Goal: Transaction & Acquisition: Purchase product/service

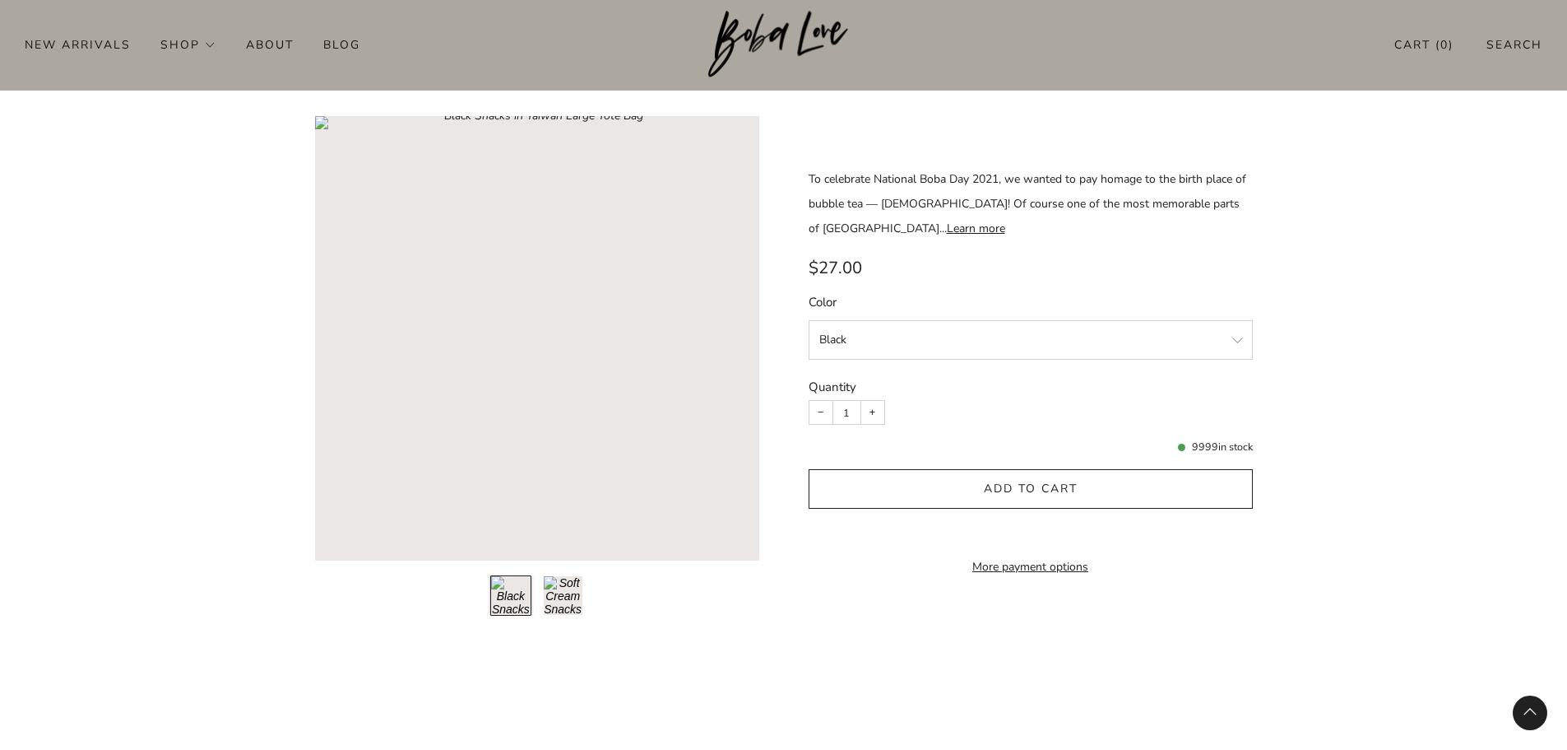
scroll to position [1810, 0]
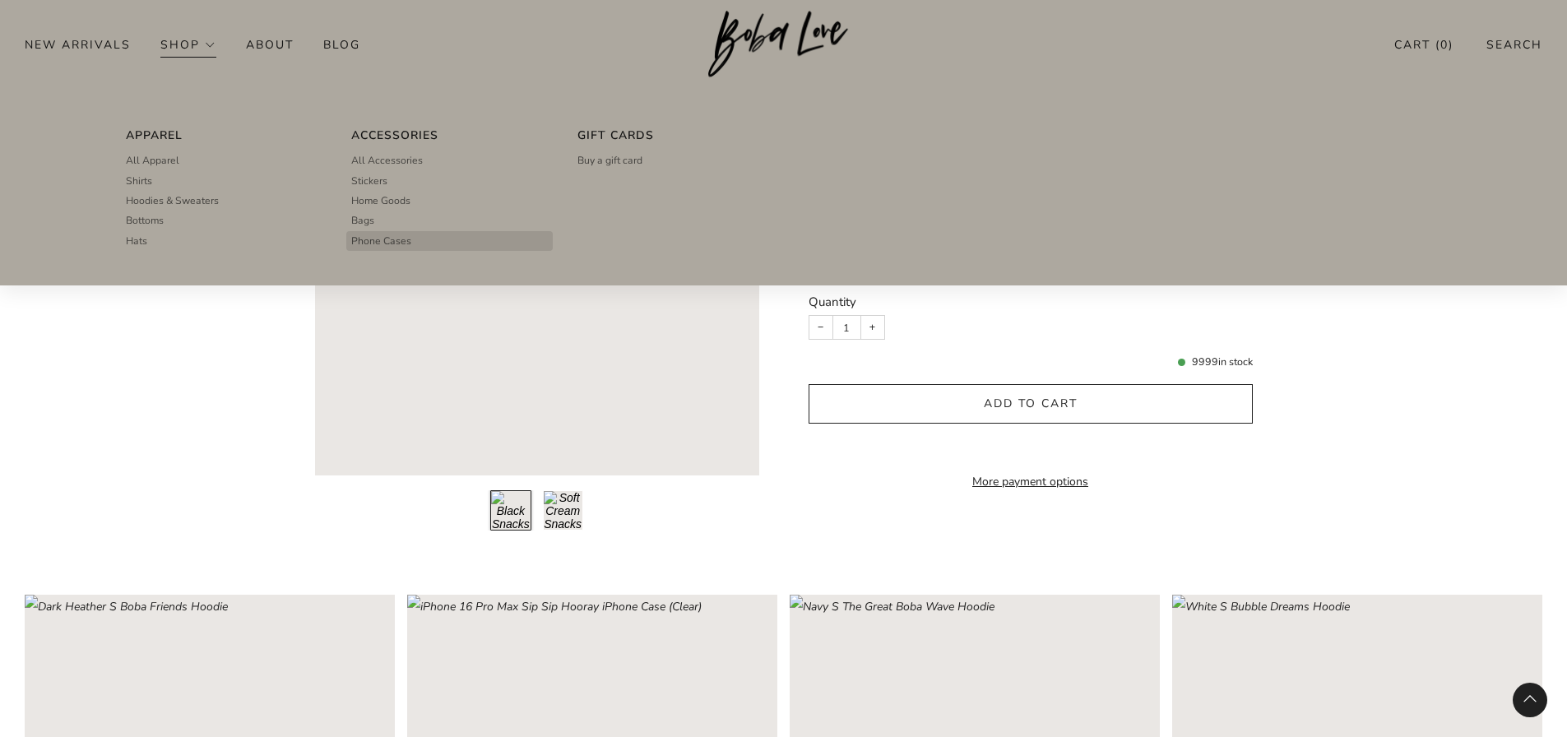
click at [387, 248] on span "Phone Cases" at bounding box center [381, 241] width 60 height 15
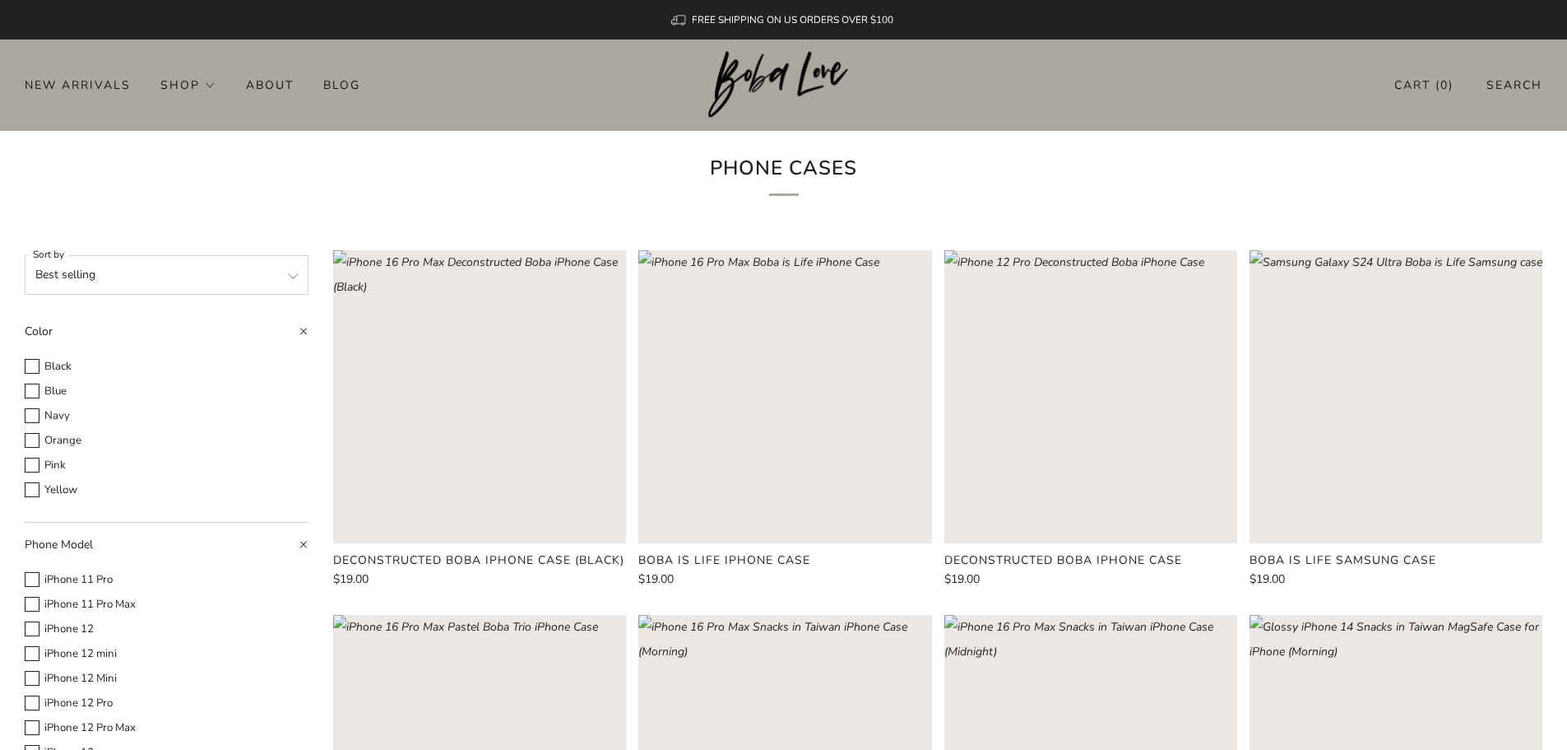
click at [1120, 334] on rect "Loading image: iPhone 12 Pro Max Deconstructed Boba iPhone Case" at bounding box center [1091, 396] width 293 height 293
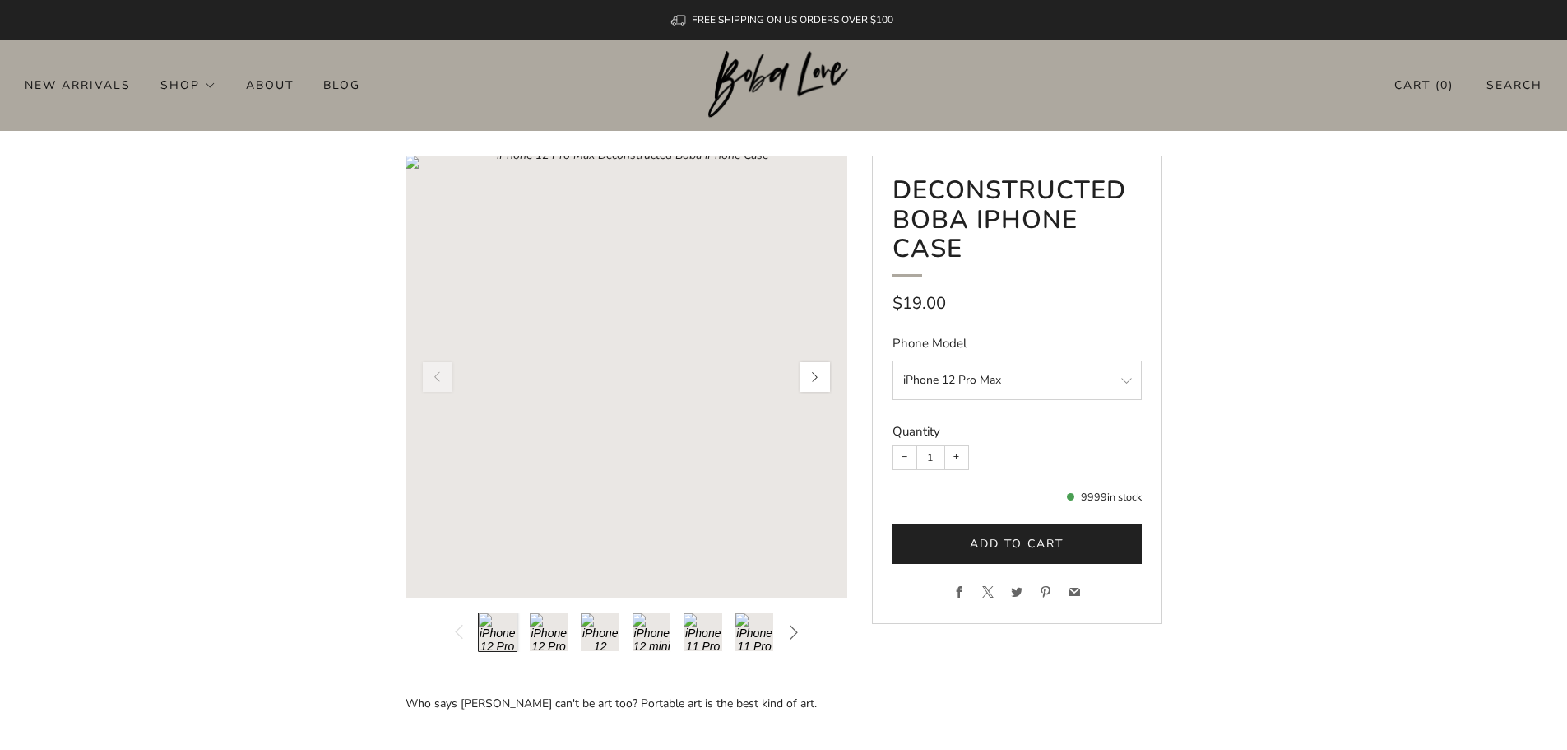
click at [813, 380] on button "button" at bounding box center [815, 377] width 35 height 35
click at [554, 627] on button "Load image into Gallery viewer, 2\a" at bounding box center [548, 631] width 39 height 39
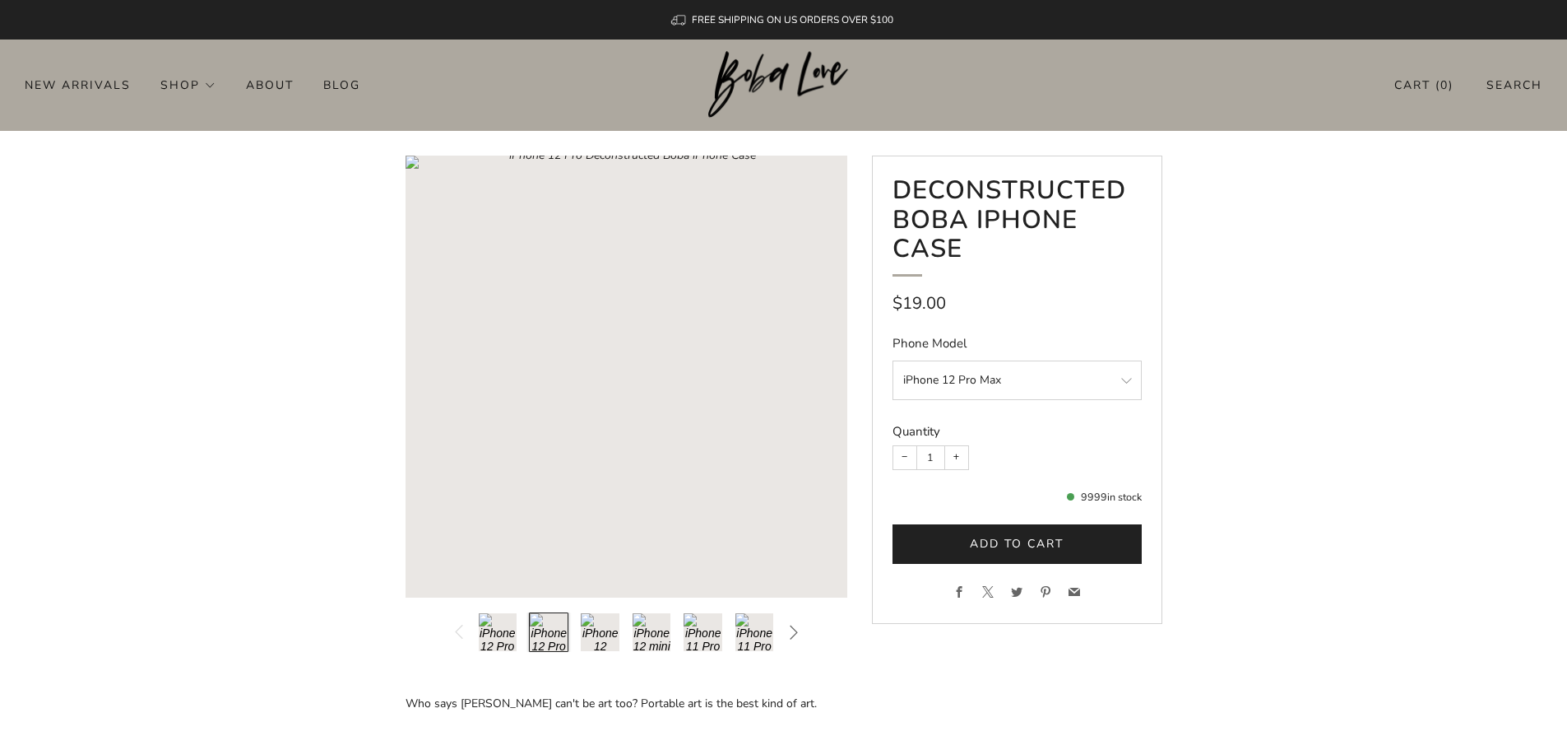
click at [586, 627] on button "Load image into Gallery viewer, 3\a" at bounding box center [599, 631] width 39 height 39
click at [648, 643] on button "Load image into Gallery viewer, 4\a" at bounding box center [651, 631] width 39 height 39
click at [703, 640] on button "Load image into Gallery viewer, 5\a" at bounding box center [702, 631] width 39 height 39
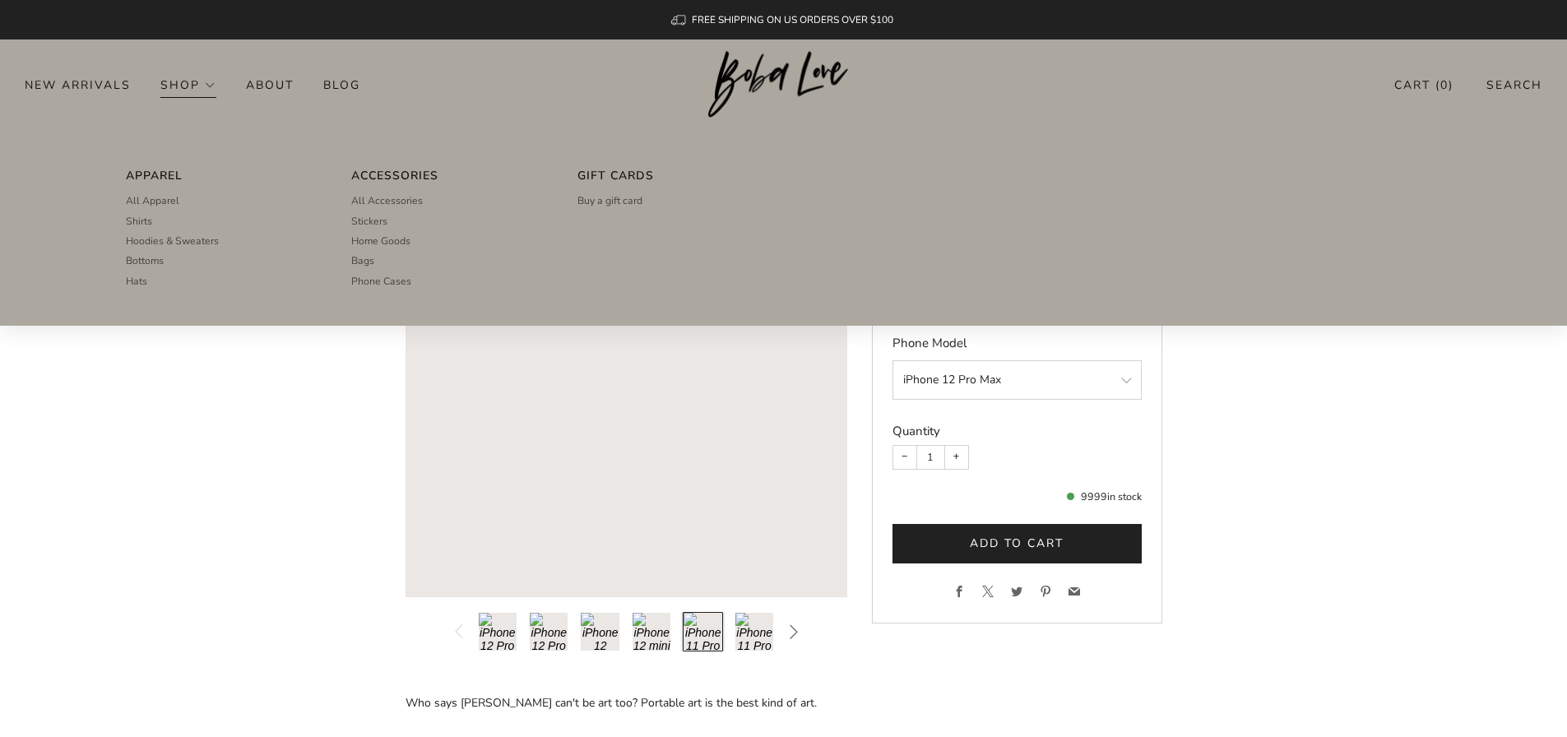
click at [193, 86] on link "Shop" at bounding box center [188, 85] width 56 height 26
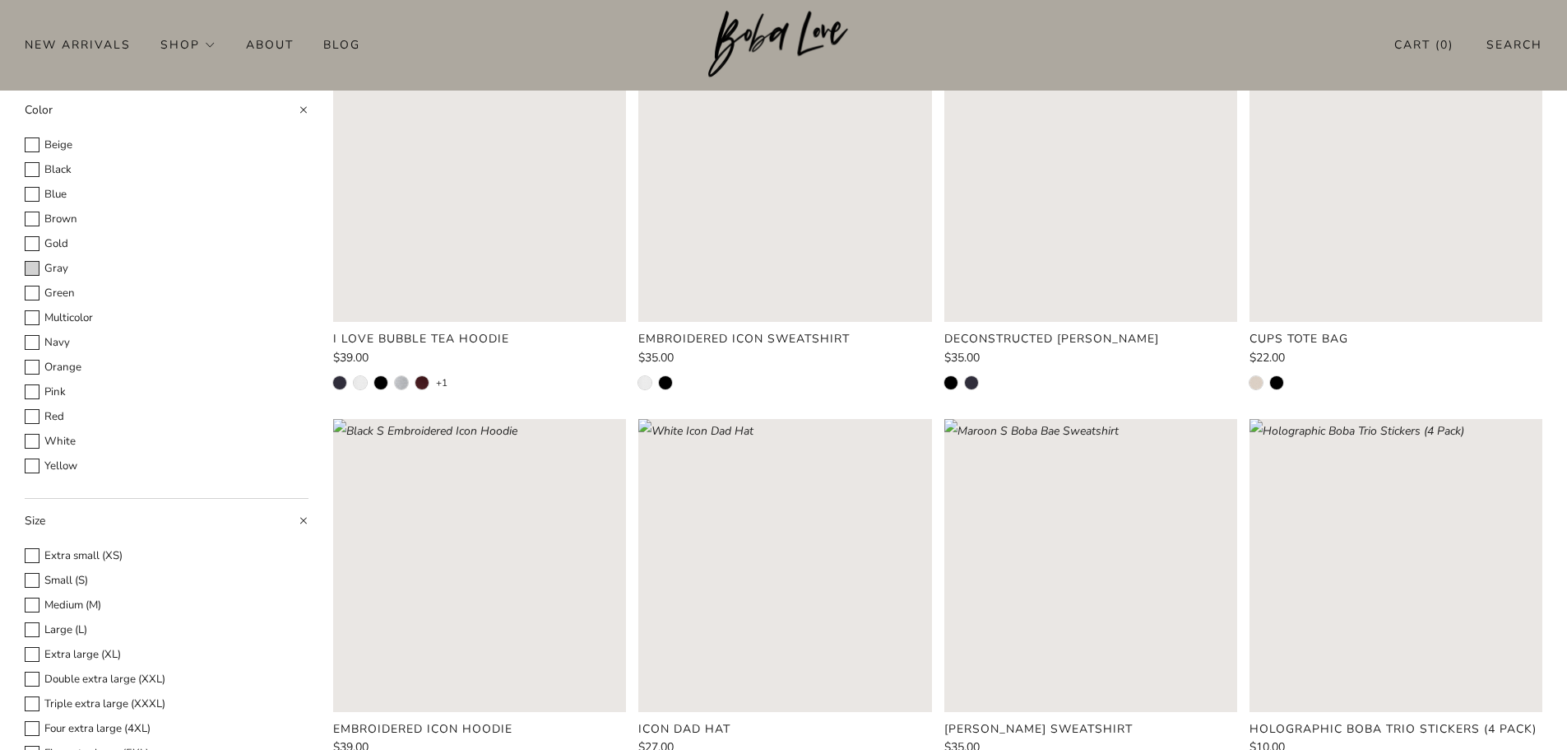
scroll to position [247, 0]
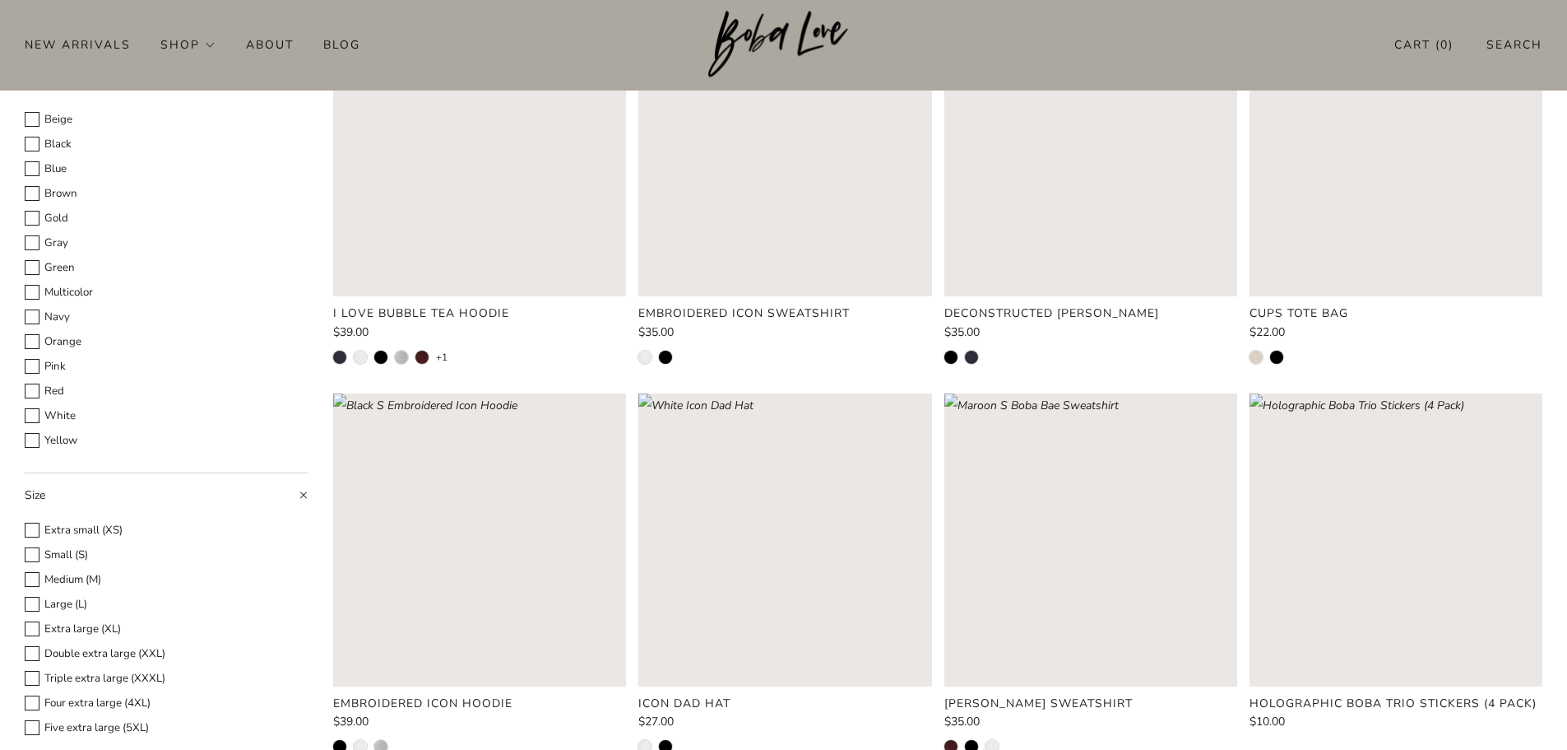
click at [1378, 532] on rect "Loading image: Holographic Boba Trio Stickers (4 Pack)" at bounding box center [1396, 539] width 293 height 293
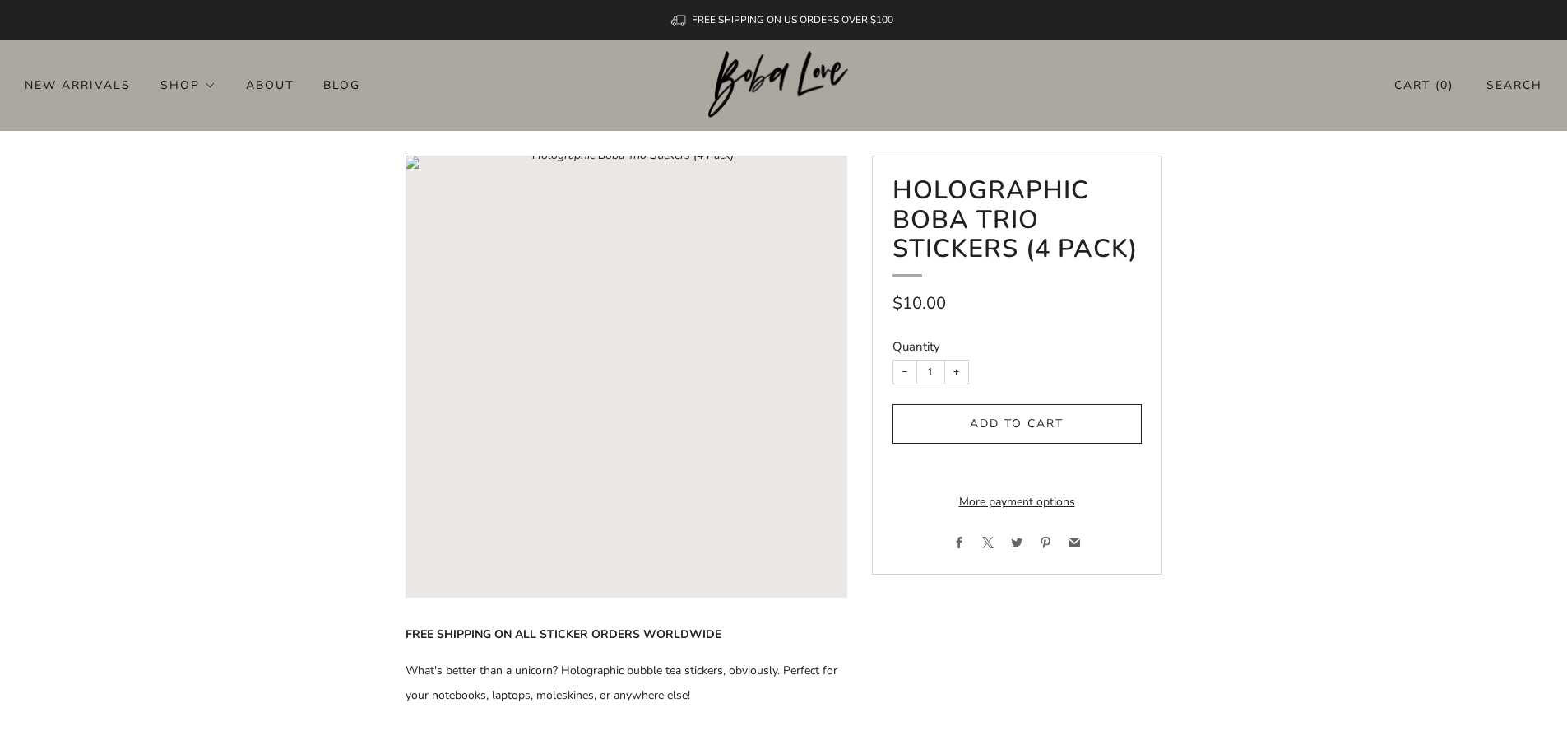
click at [706, 447] on rect "Loading image: Holographic Boba Trio Stickers (4 Pack)" at bounding box center [627, 377] width 442 height 442
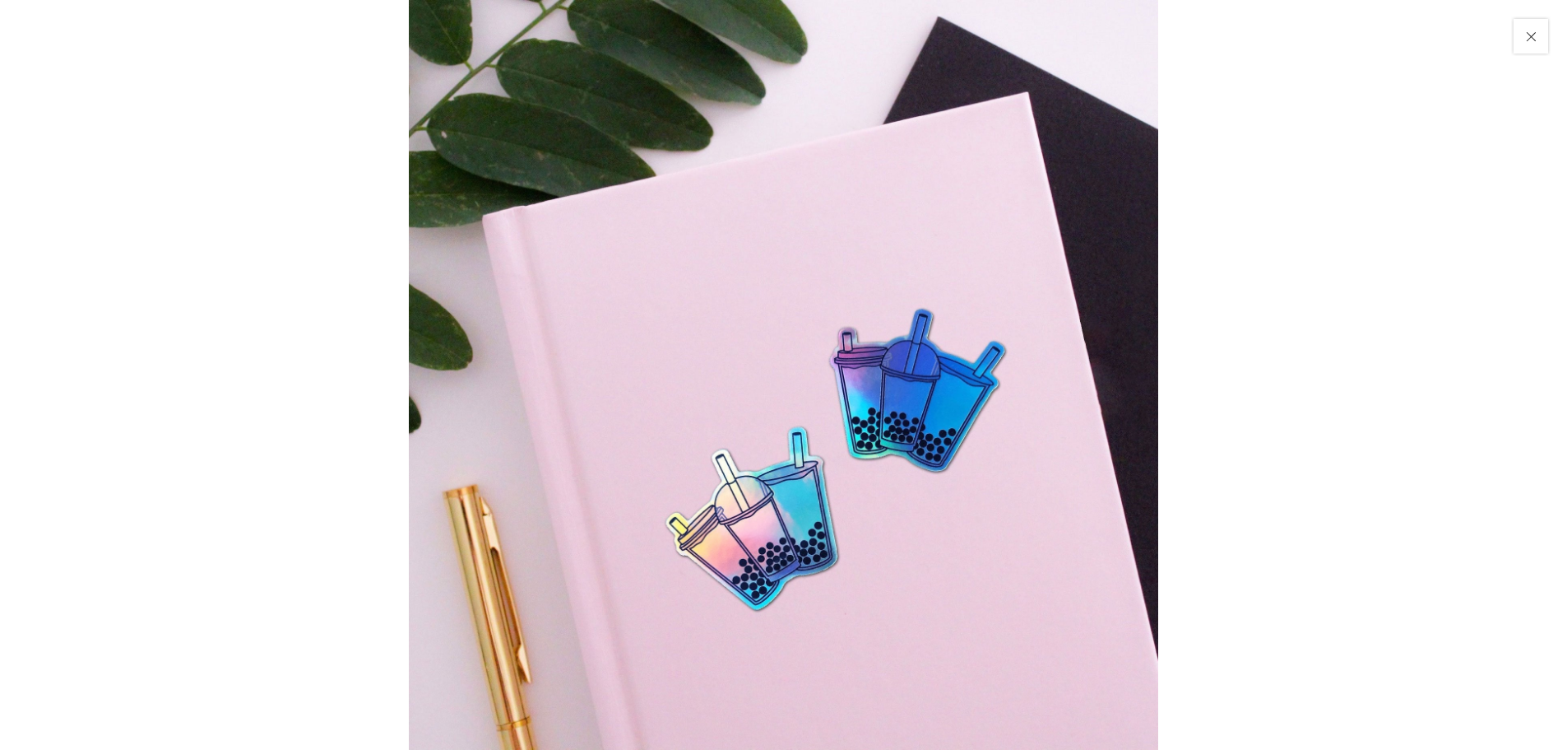
click at [706, 447] on img at bounding box center [784, 375] width 750 height 750
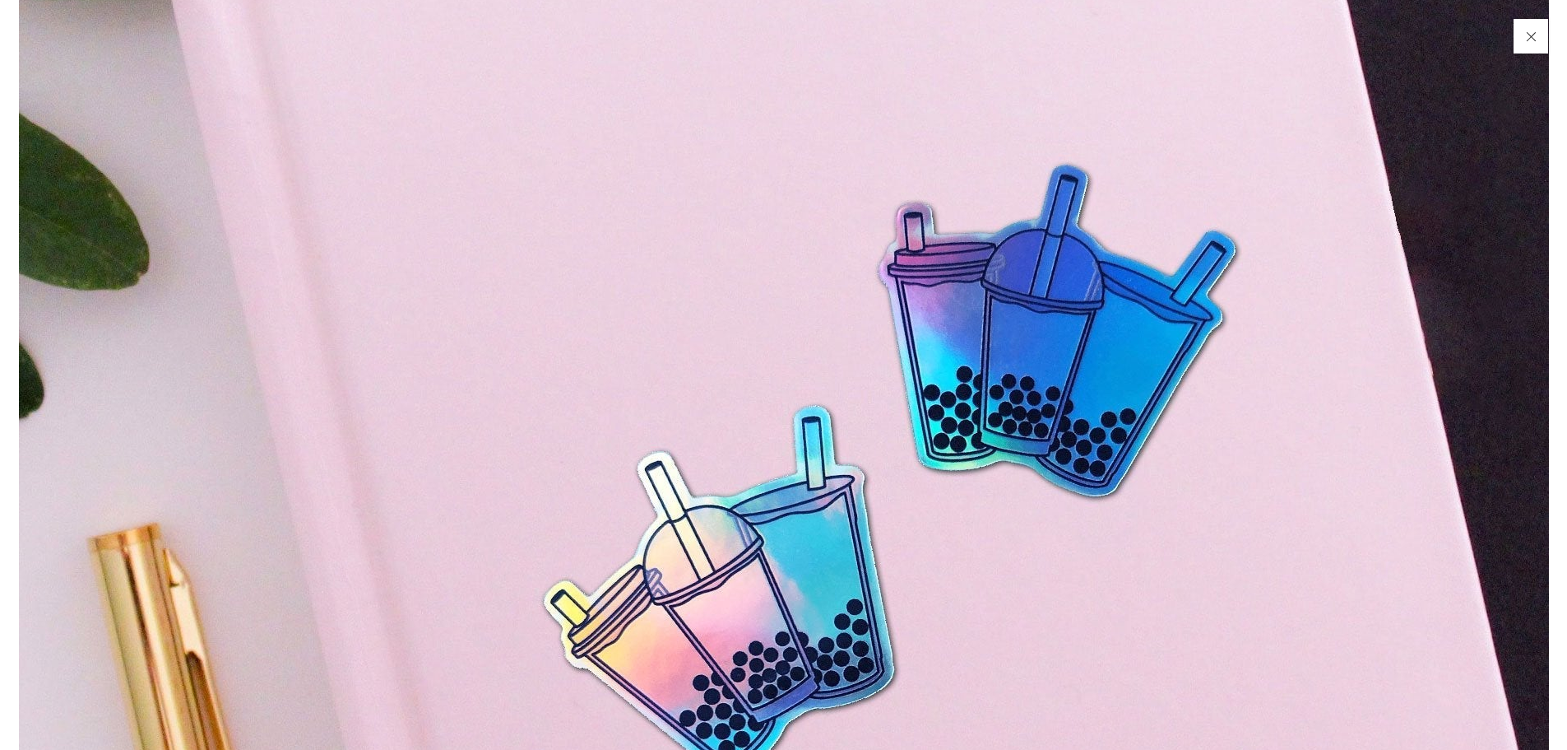
click at [706, 447] on img at bounding box center [784, 299] width 1530 height 1530
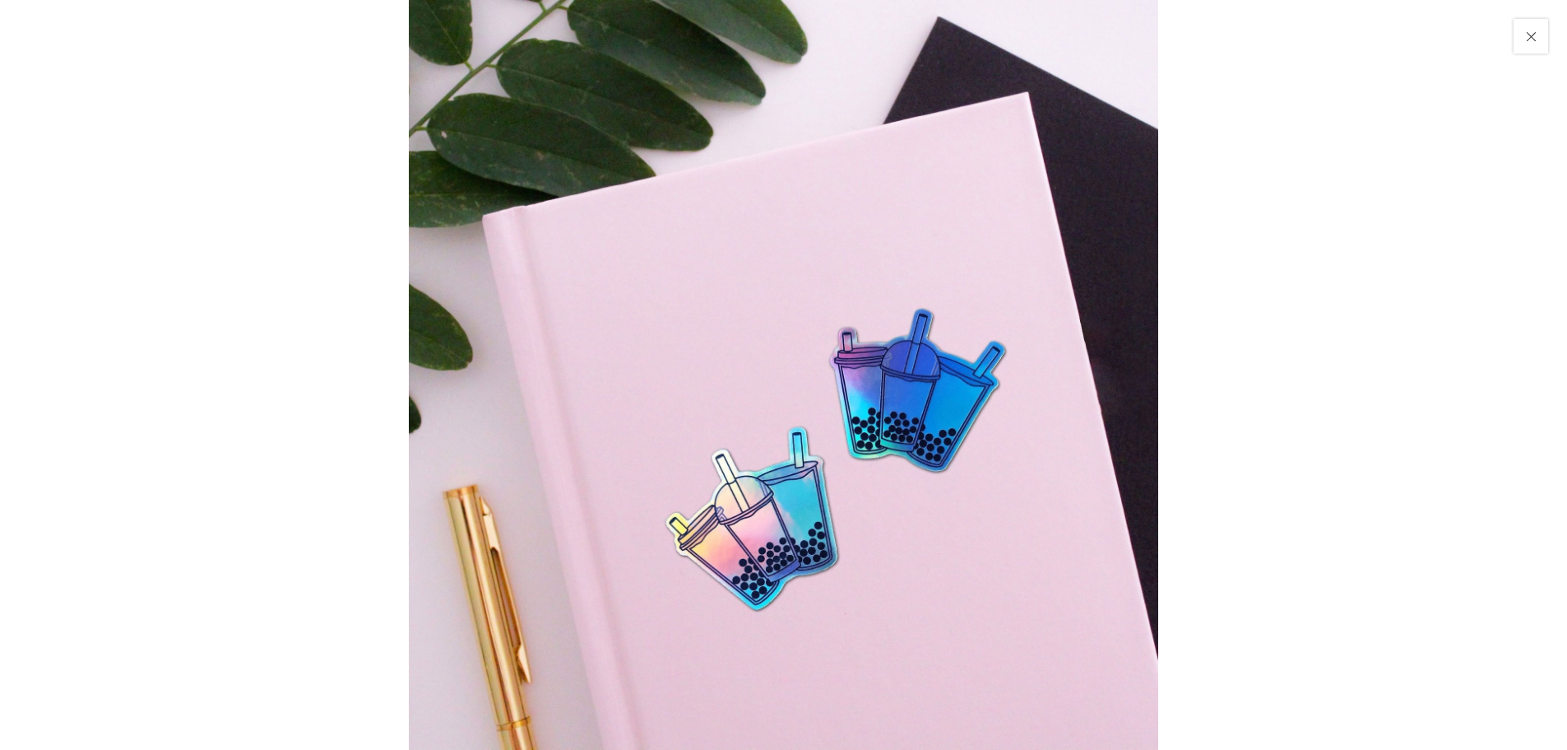
click at [706, 447] on img at bounding box center [784, 375] width 750 height 750
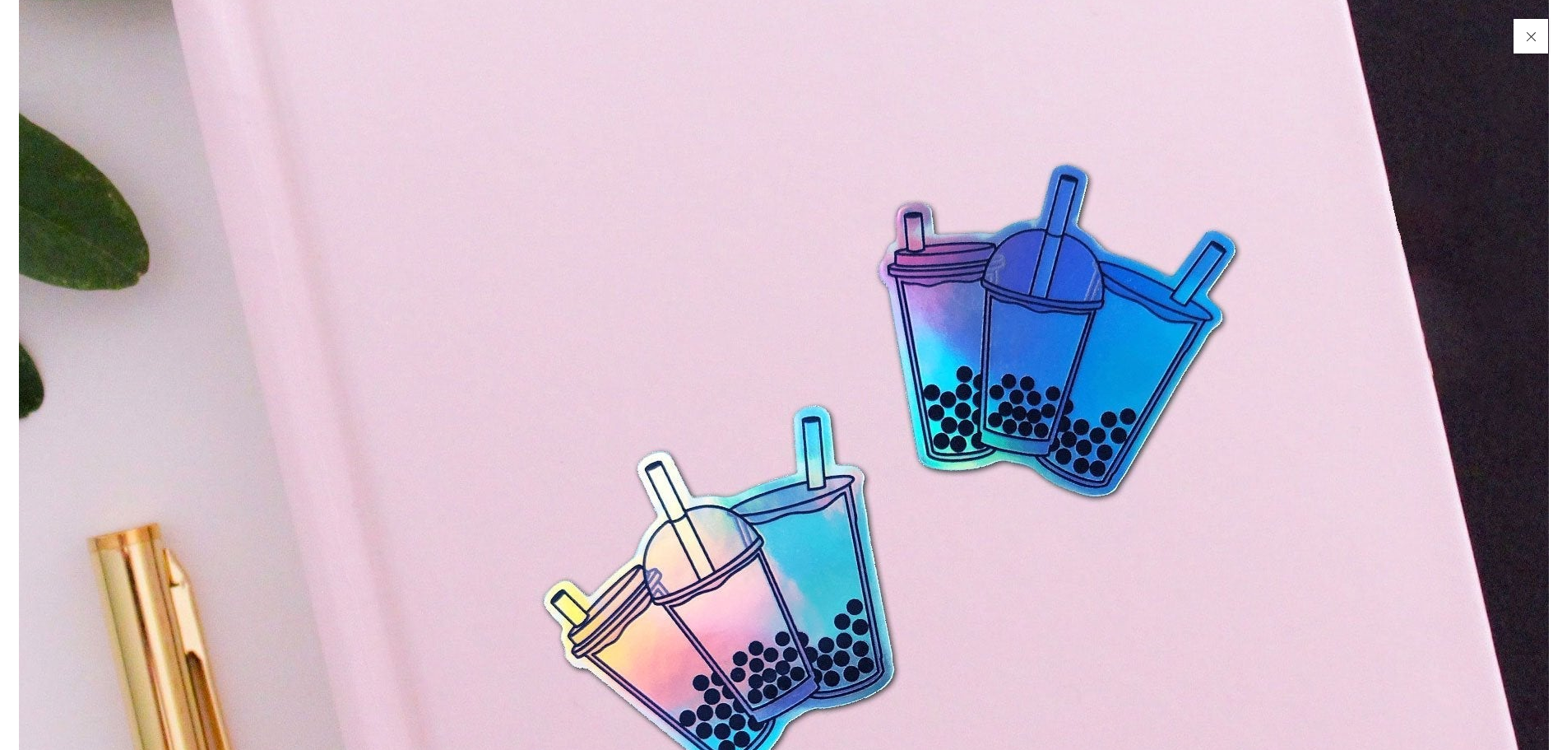
click at [706, 447] on img at bounding box center [784, 299] width 1530 height 1530
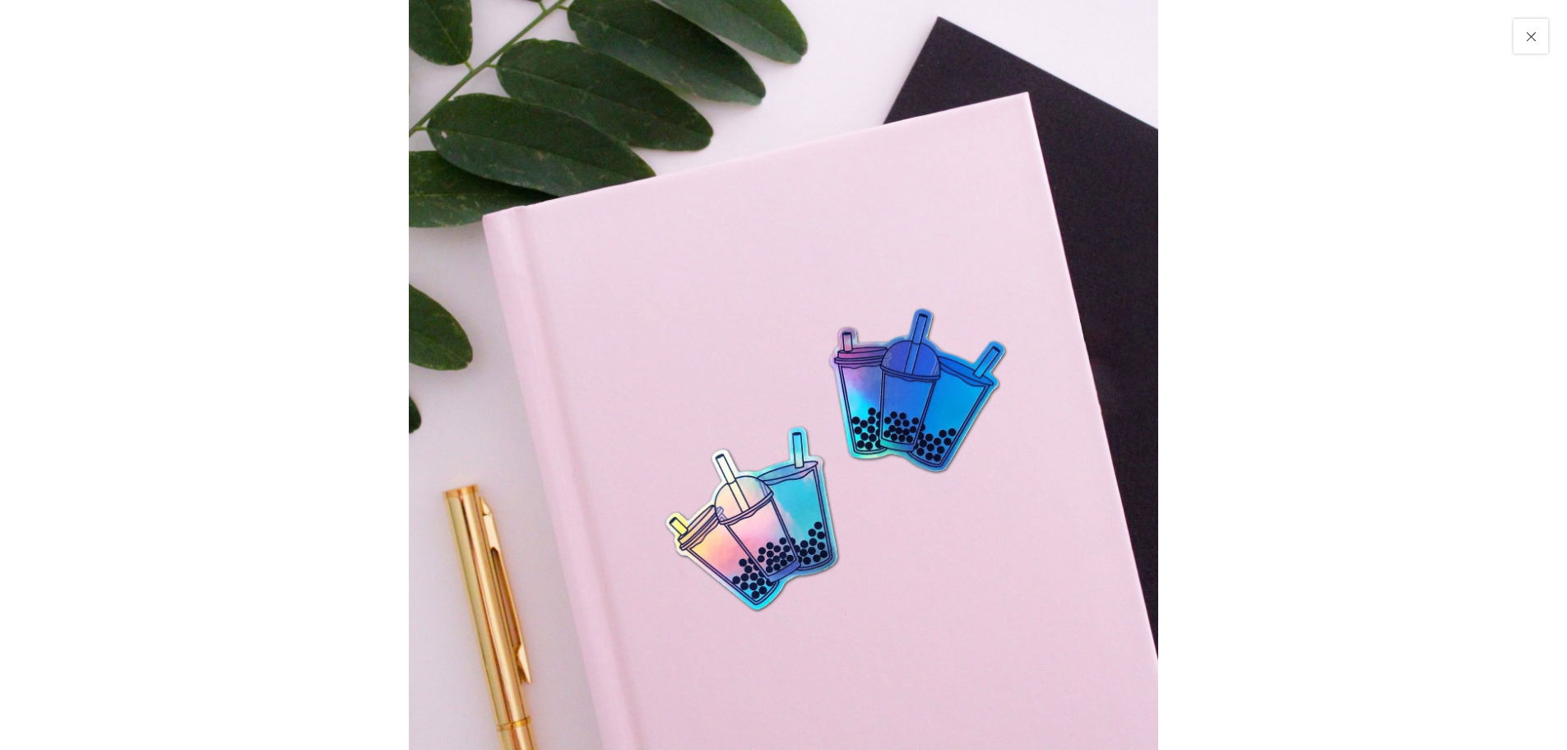
click at [1532, 32] on button "Close" at bounding box center [1530, 35] width 39 height 39
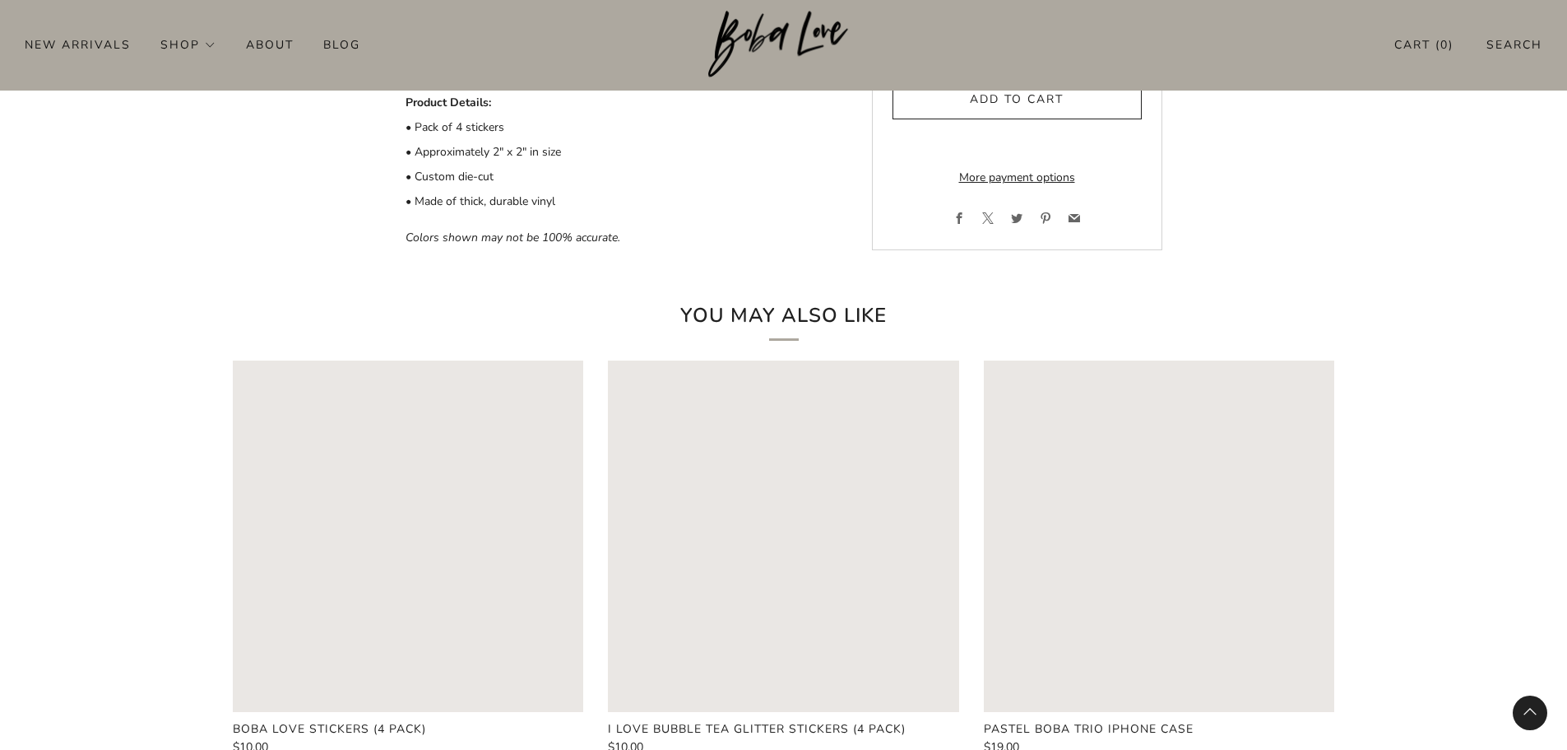
scroll to position [905, 0]
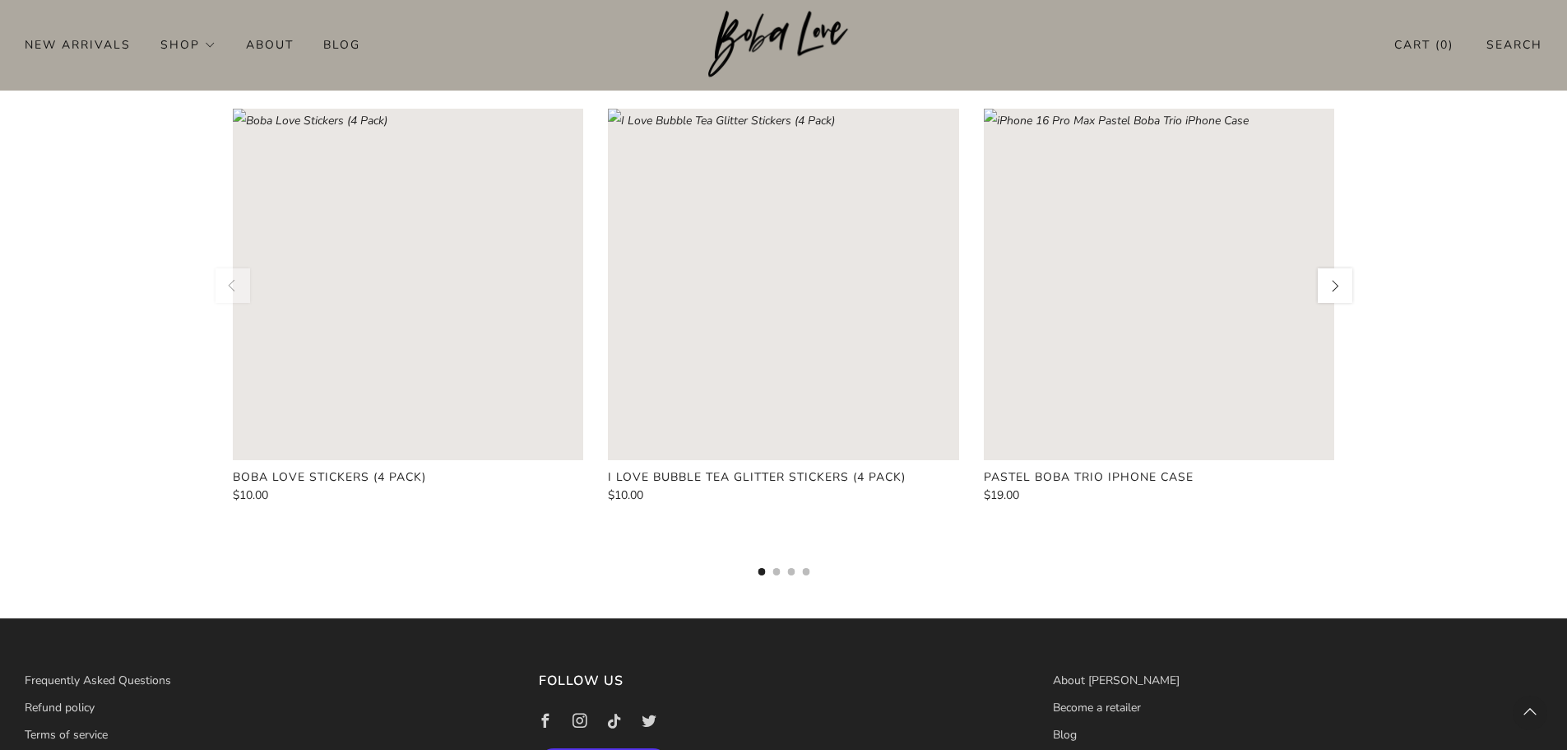
click at [754, 320] on rect "Loading image: I Love Bubble Tea Glitter Stickers (4 Pack)" at bounding box center [783, 284] width 351 height 351
